Goal: Check status

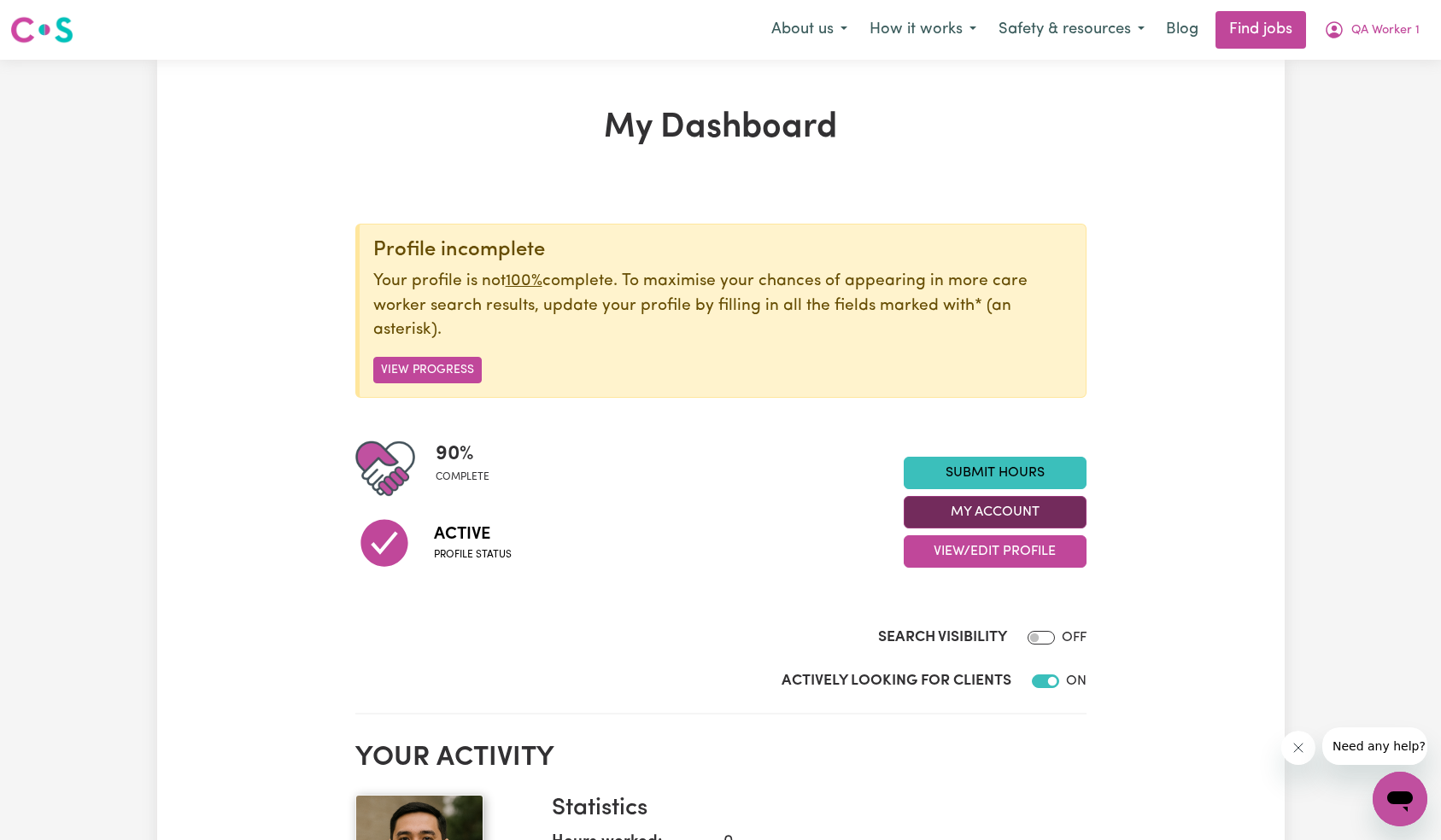
click at [1021, 520] on button "My Account" at bounding box center [995, 512] width 183 height 32
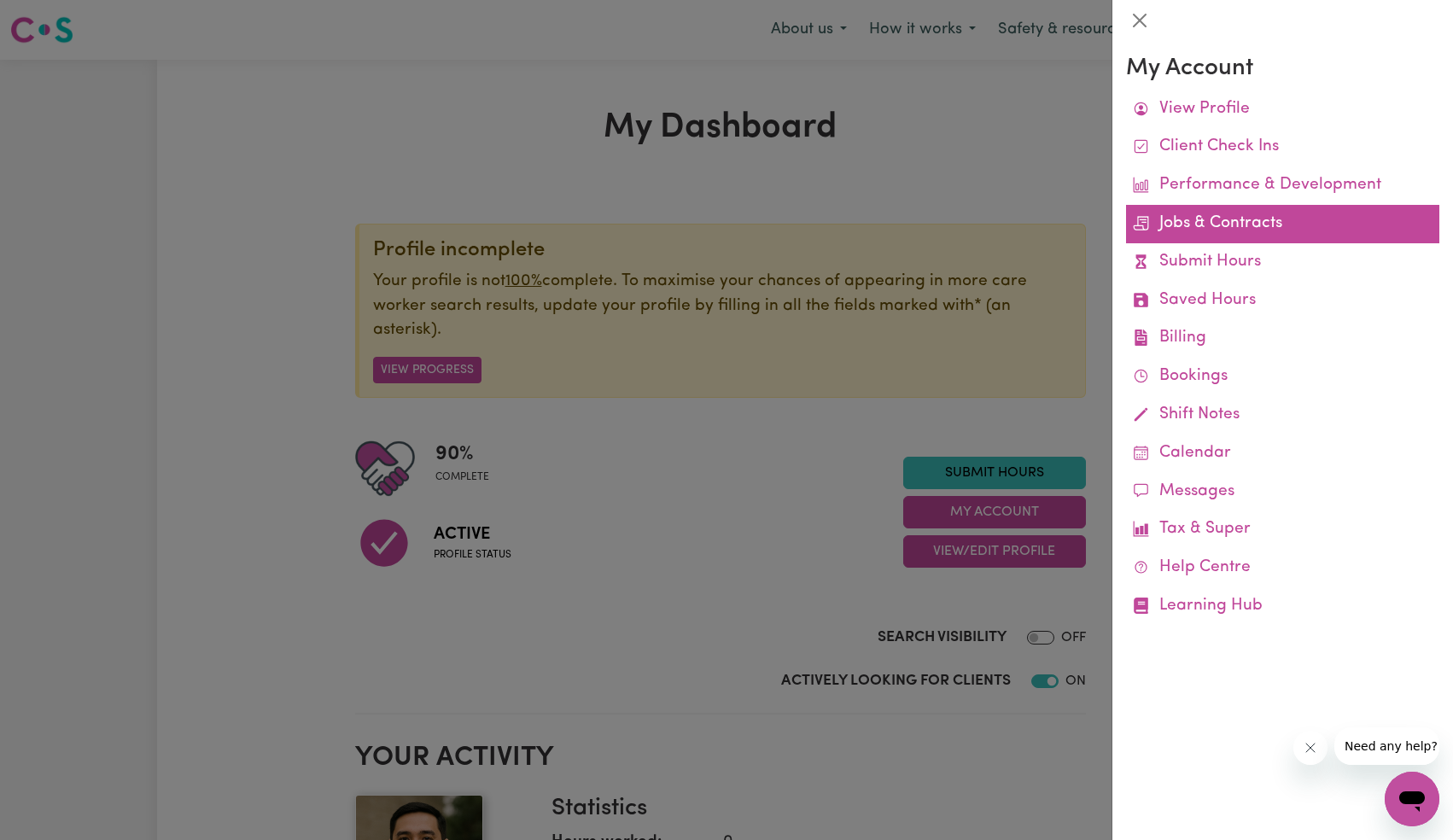
click at [1263, 221] on link "Jobs & Contracts" at bounding box center [1283, 223] width 314 height 39
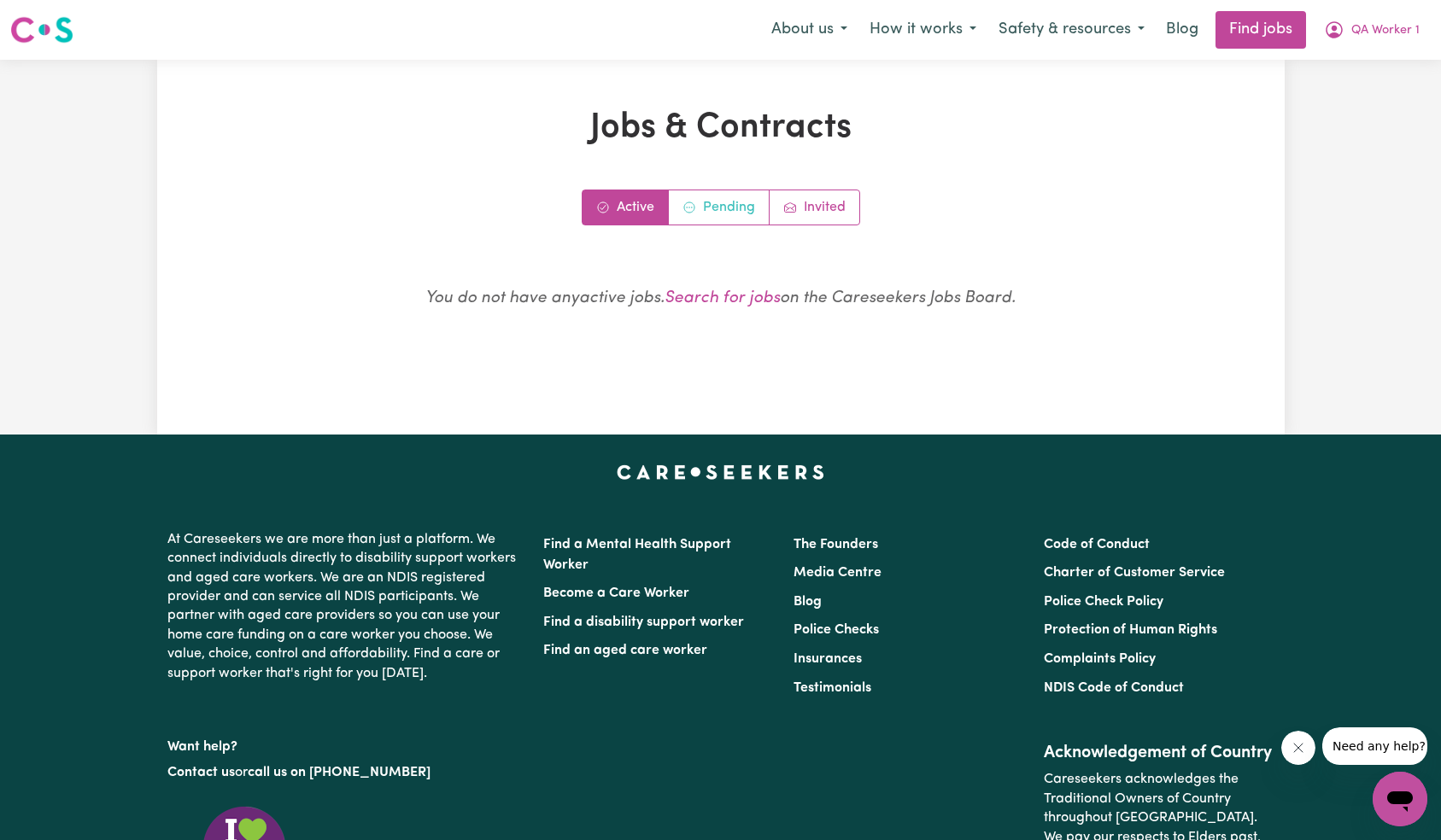
click at [716, 205] on link "Pending" at bounding box center [719, 207] width 100 height 34
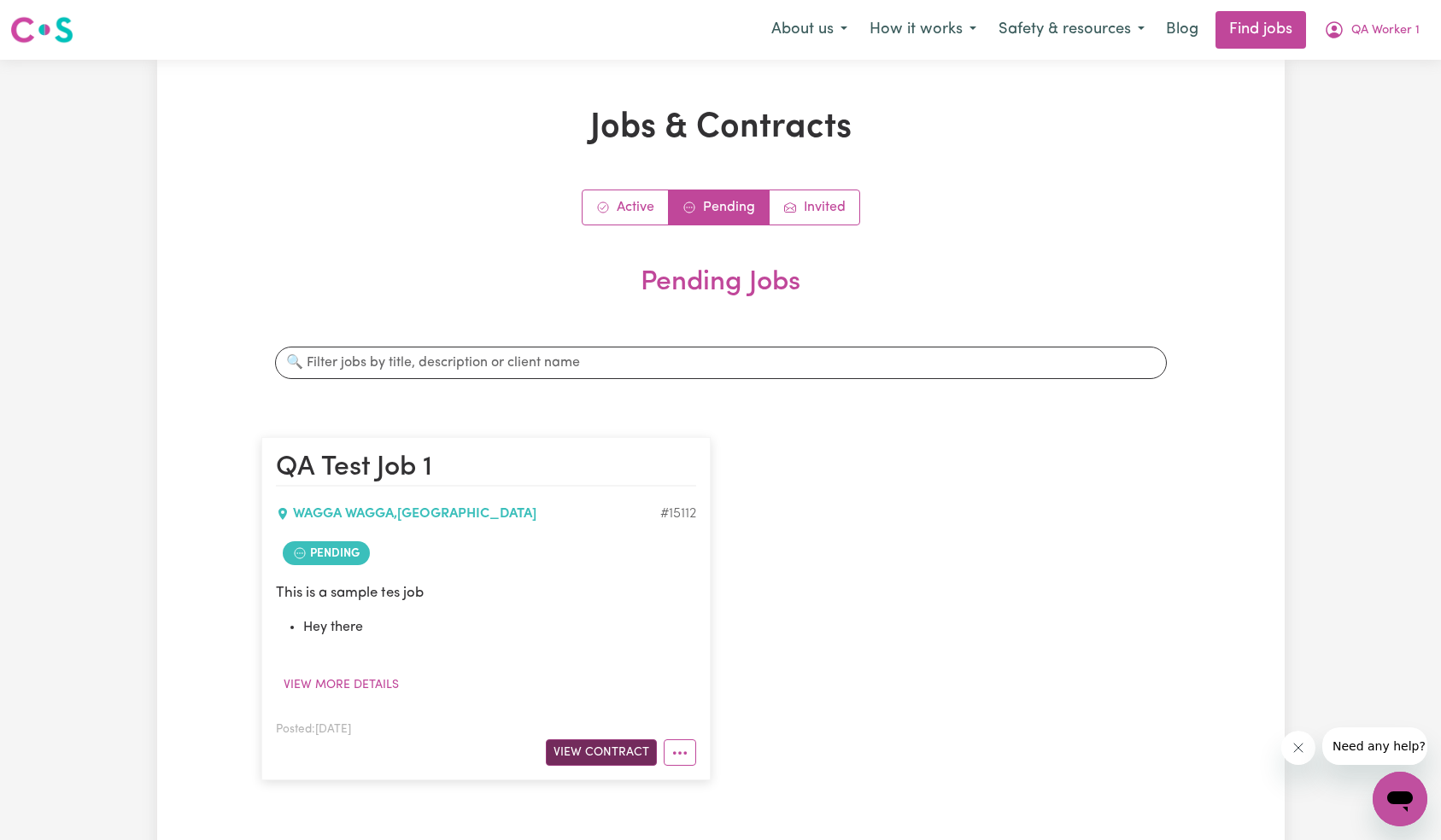
click at [580, 741] on button "View Contract" at bounding box center [601, 753] width 111 height 27
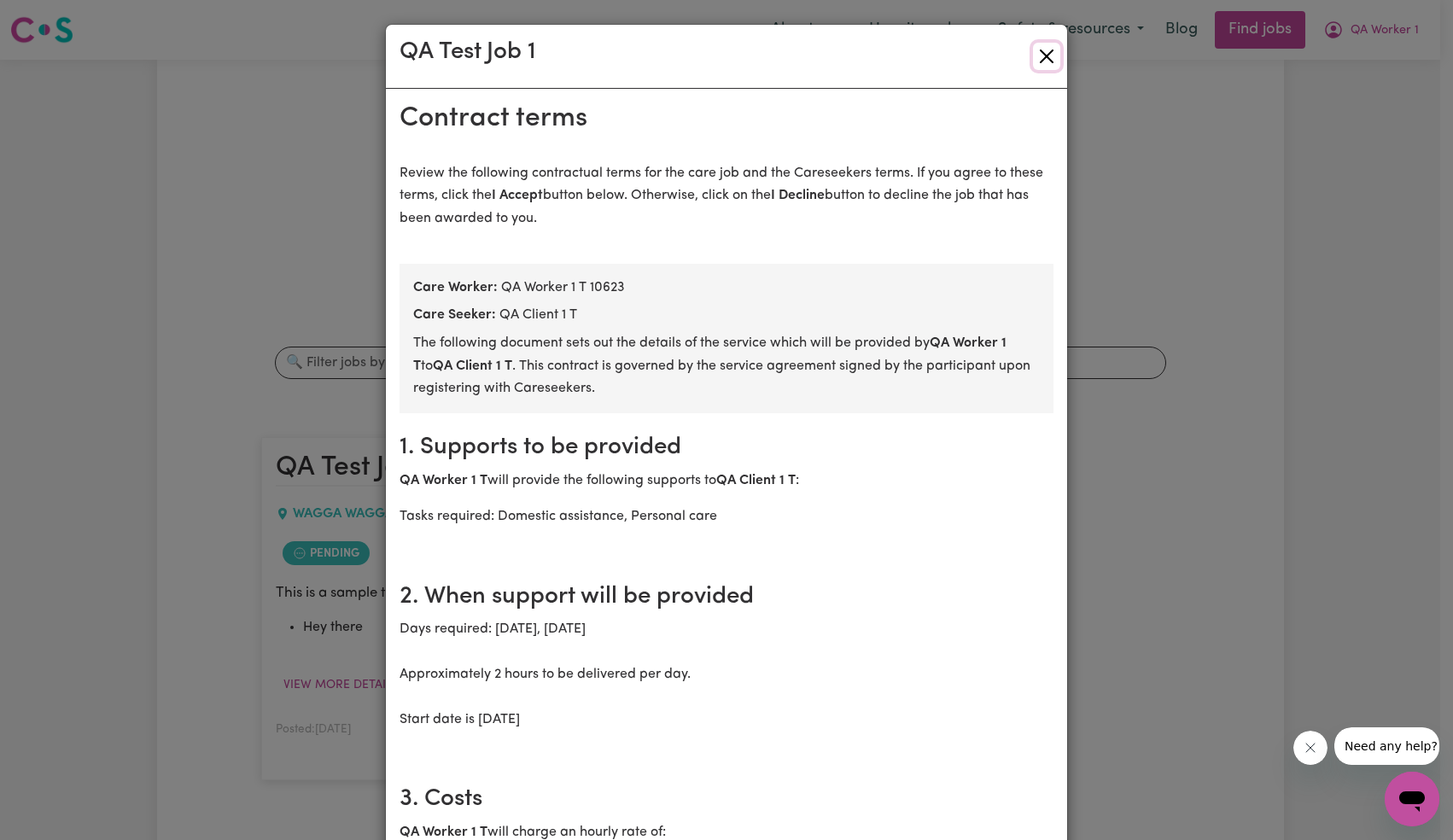
click at [1048, 45] on button "Close" at bounding box center [1047, 56] width 27 height 27
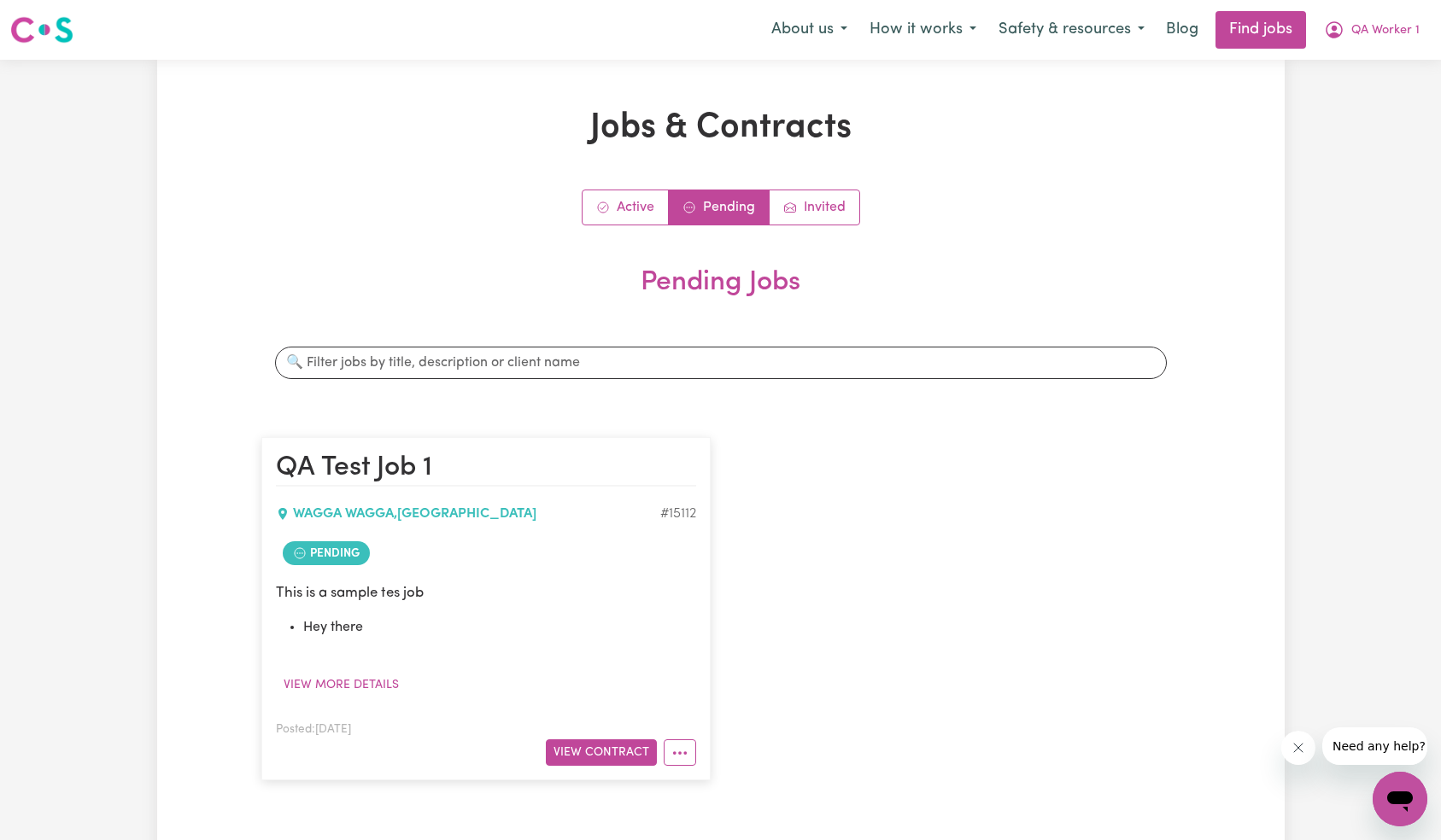
click at [1102, 93] on div "Jobs & Contracts Active Pending Invited Pending Jobs Search jobs QA Test Job [S…" at bounding box center [721, 473] width 1127 height 827
